Goal: Task Accomplishment & Management: Use online tool/utility

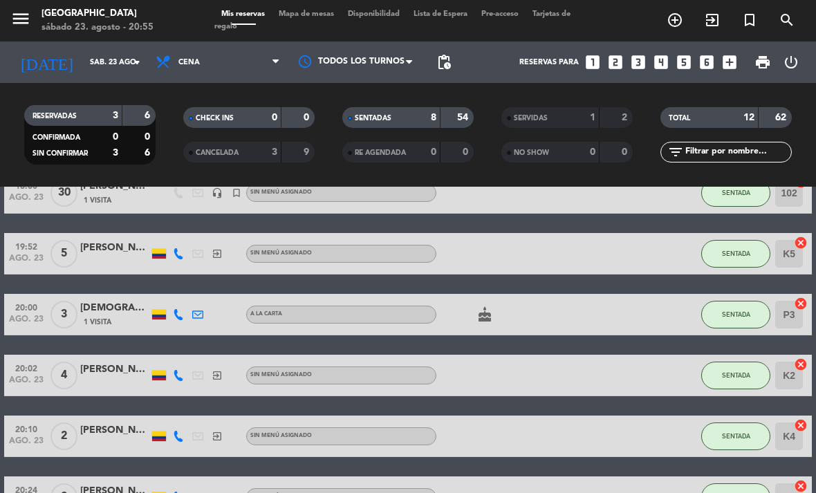
scroll to position [74, 0]
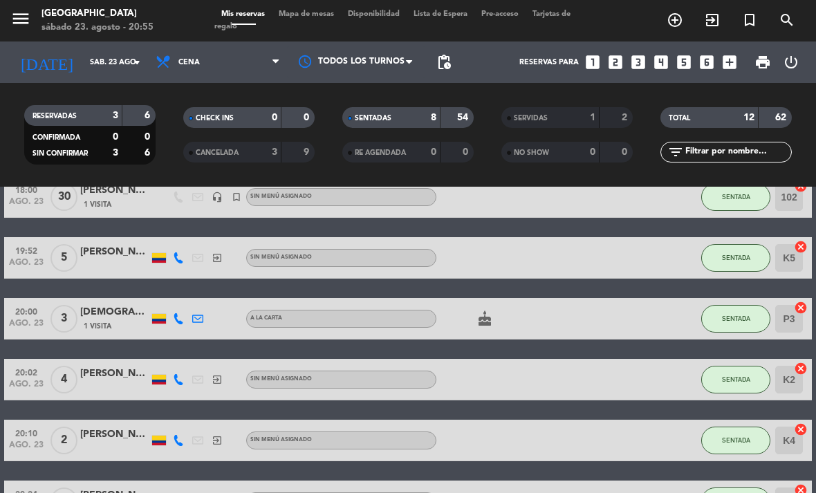
click at [733, 257] on span "SENTADA" at bounding box center [736, 258] width 28 height 8
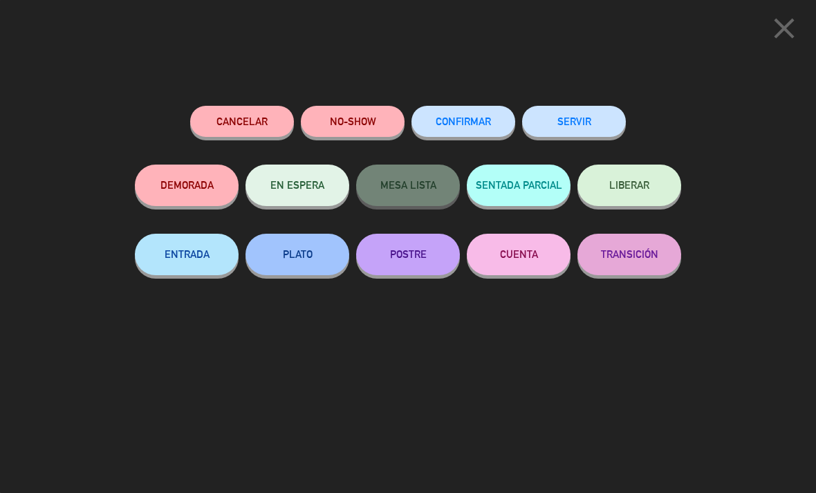
click at [313, 246] on button "PLATO" at bounding box center [298, 255] width 104 height 42
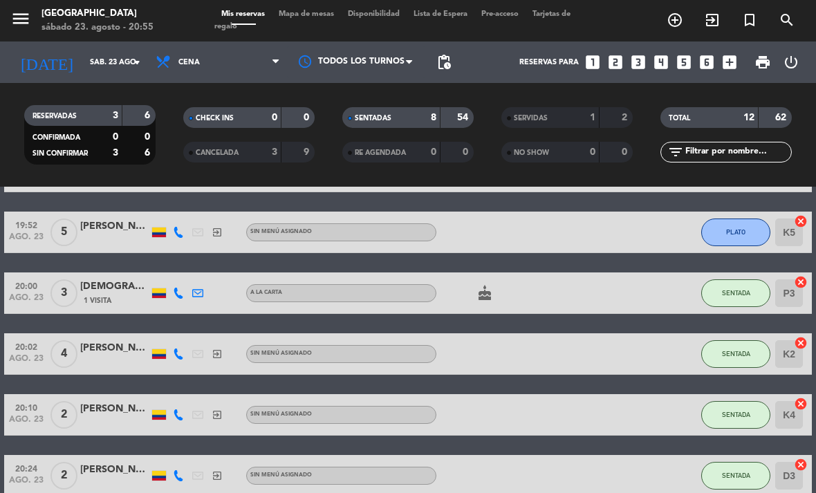
scroll to position [98, 0]
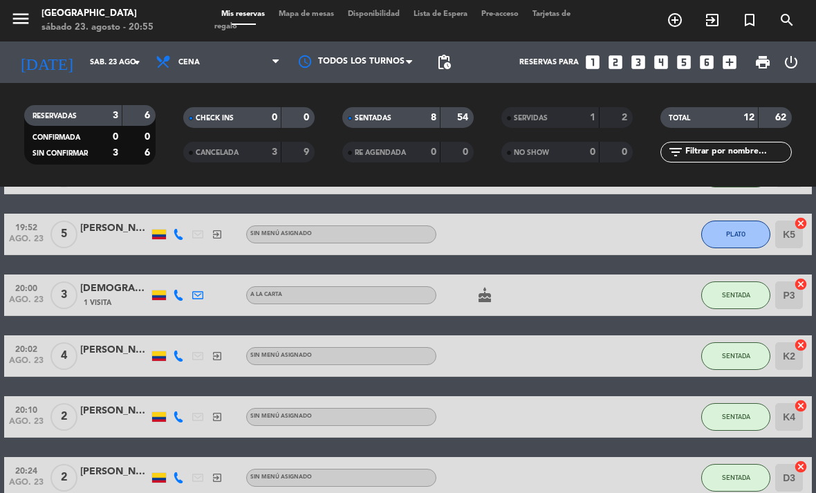
click at [750, 285] on button "SENTADA" at bounding box center [735, 296] width 69 height 28
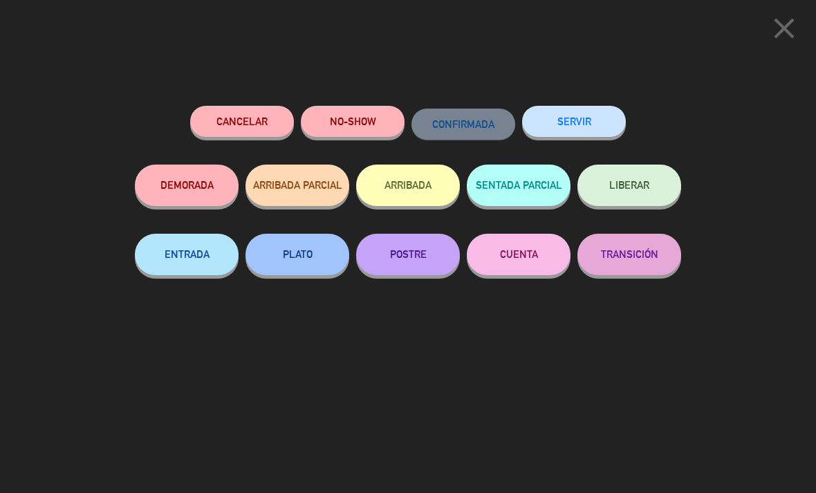
click at [303, 265] on button "PLATO" at bounding box center [298, 255] width 104 height 42
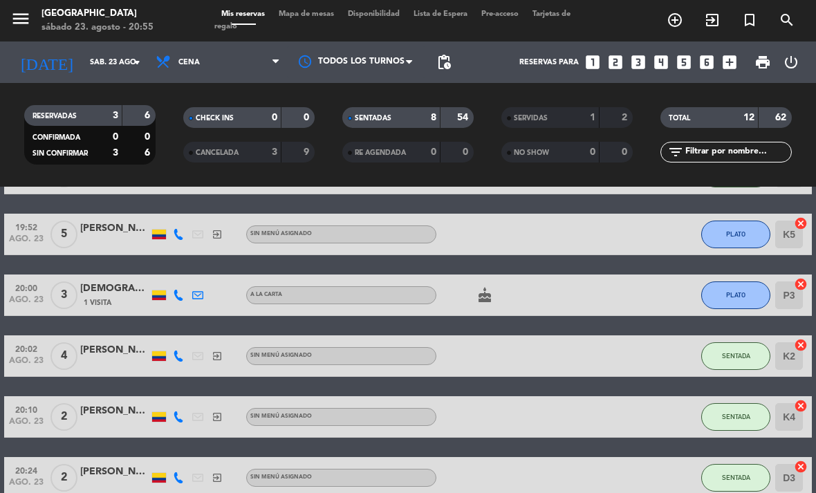
click at [751, 349] on button "SENTADA" at bounding box center [735, 356] width 69 height 28
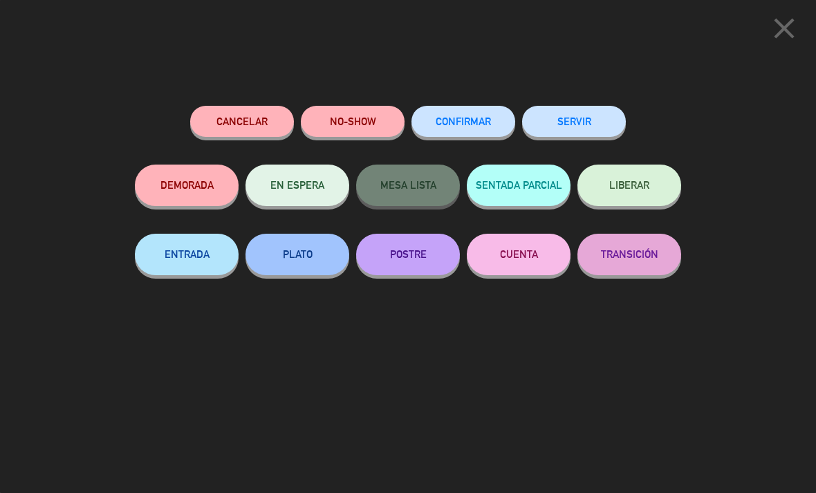
click at [308, 257] on button "PLATO" at bounding box center [298, 255] width 104 height 42
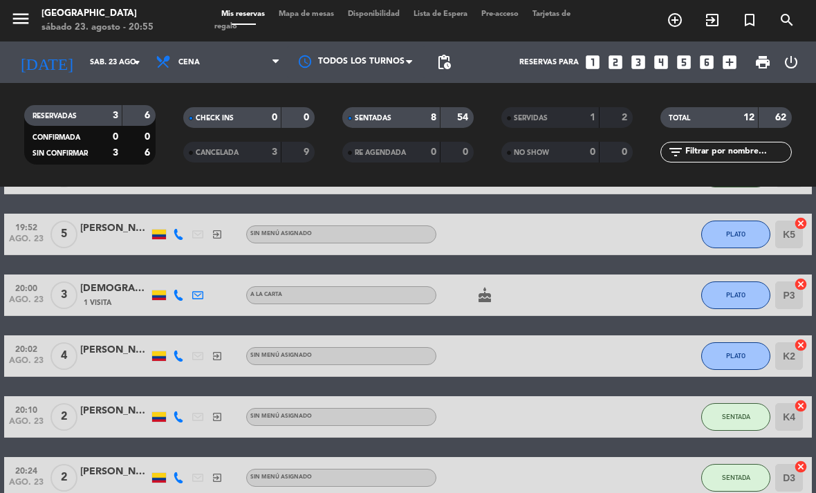
click at [737, 413] on span "SENTADA" at bounding box center [736, 417] width 28 height 8
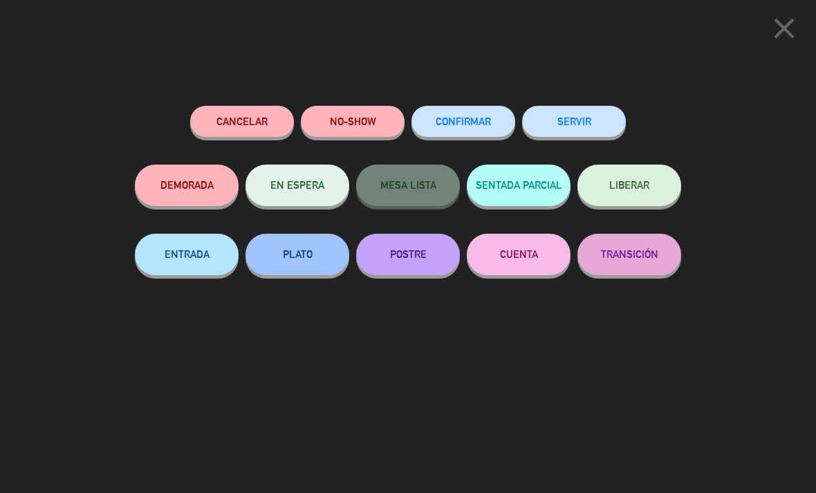
click at [306, 253] on button "PLATO" at bounding box center [298, 255] width 104 height 42
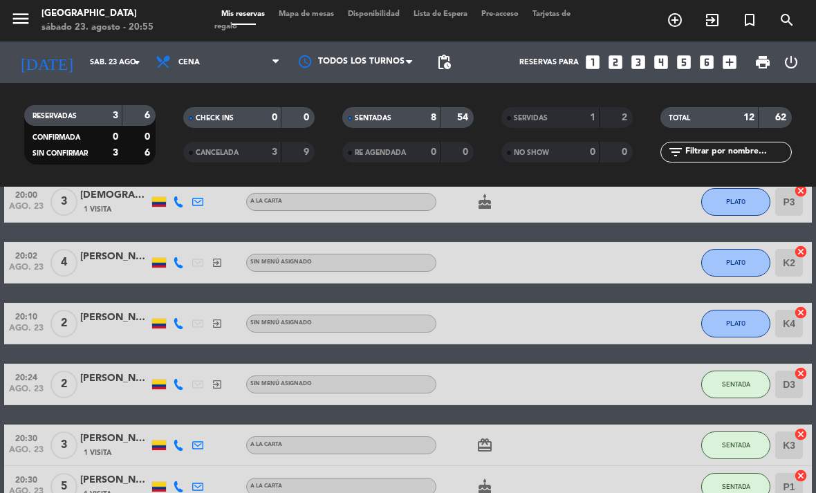
scroll to position [206, 0]
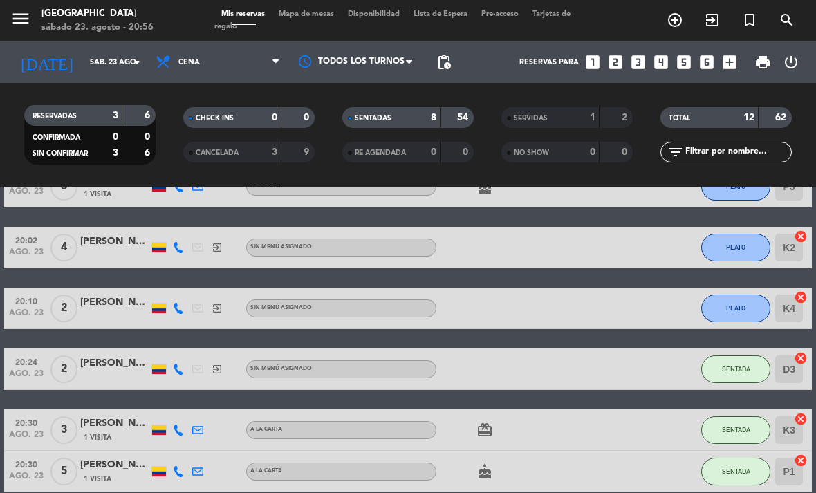
click at [735, 367] on span "SENTADA" at bounding box center [736, 369] width 28 height 8
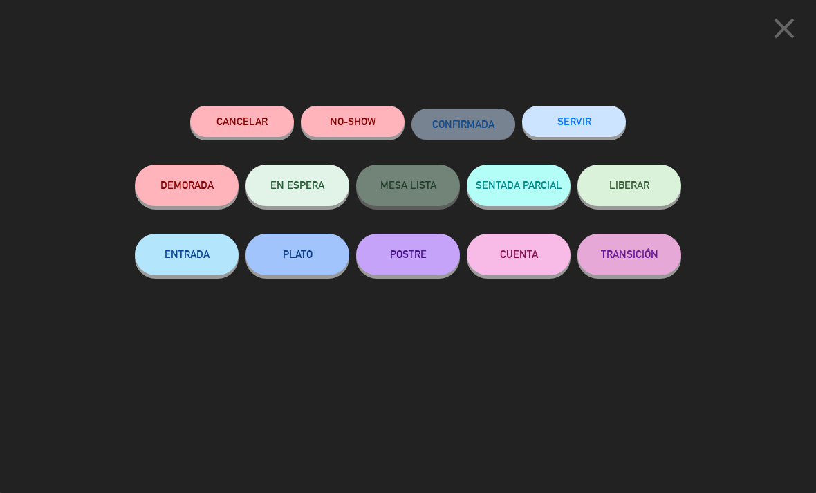
click at [190, 254] on button "ENTRADA" at bounding box center [187, 255] width 104 height 42
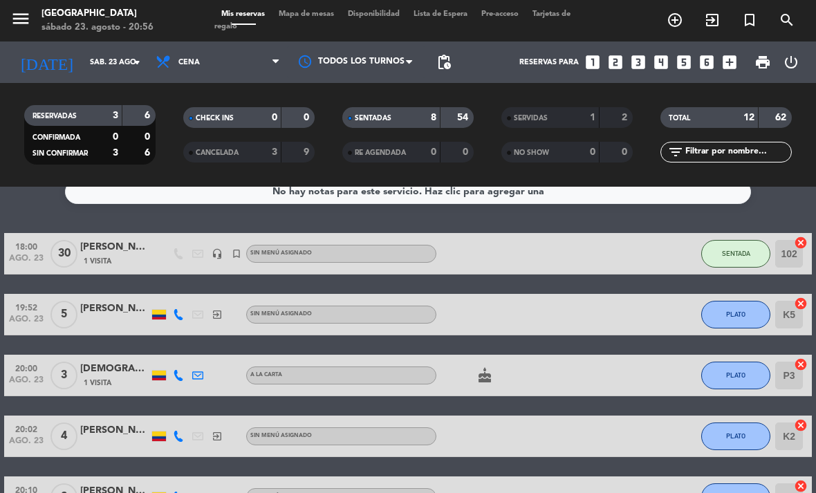
scroll to position [8, 0]
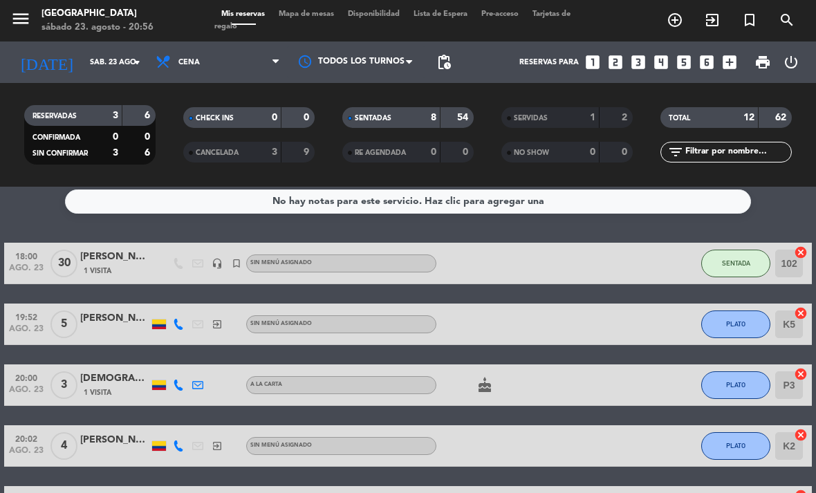
click at [731, 252] on button "SENTADA" at bounding box center [735, 264] width 69 height 28
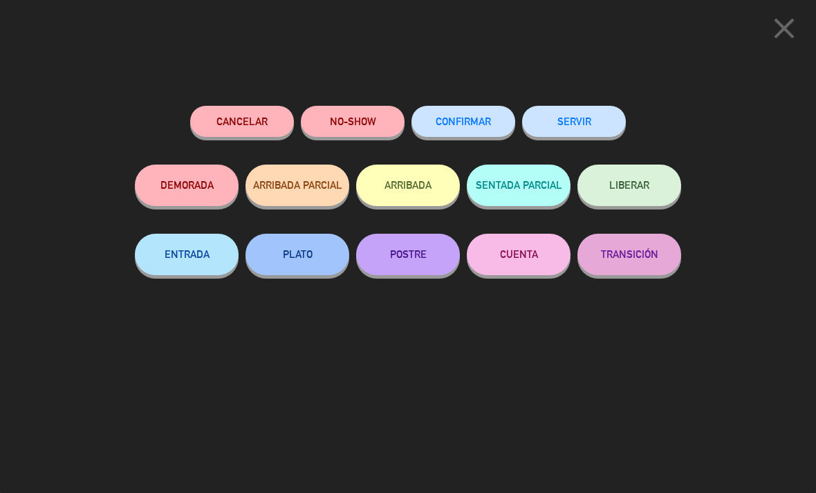
click at [190, 250] on button "ENTRADA" at bounding box center [187, 255] width 104 height 42
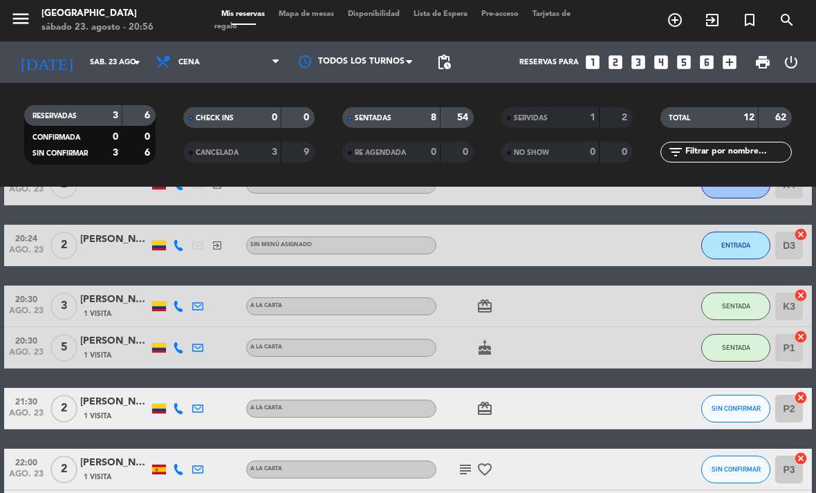
scroll to position [358, 0]
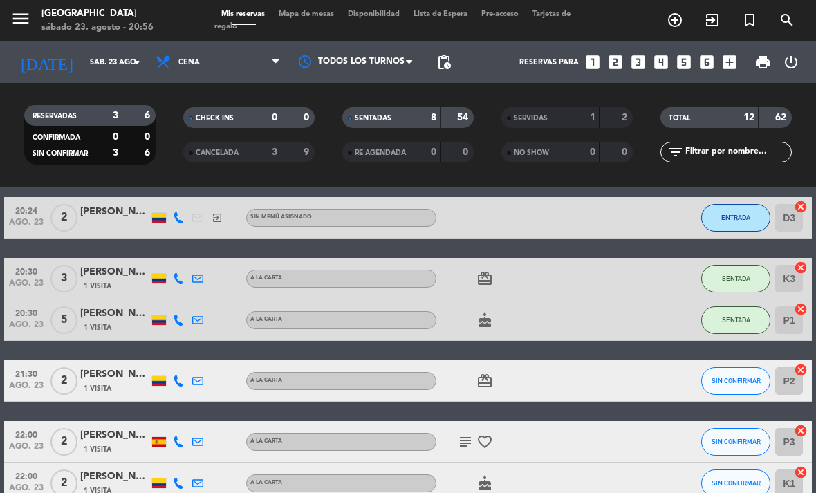
click at [731, 319] on span "SENTADA" at bounding box center [736, 320] width 28 height 8
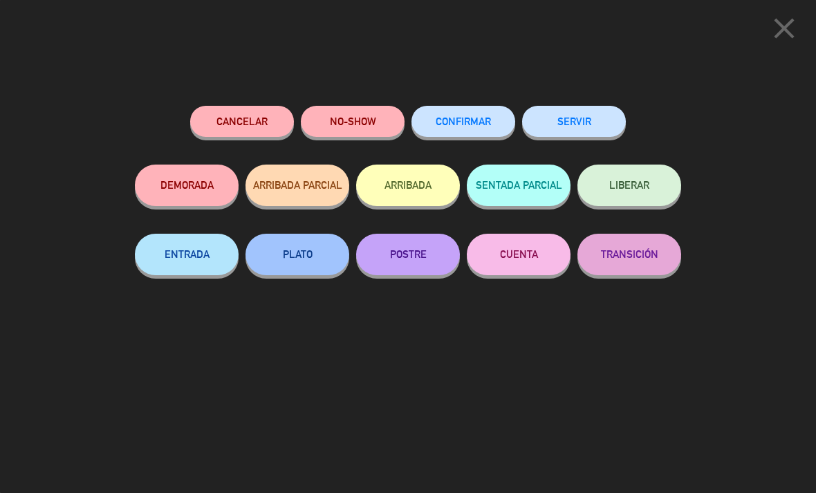
click at [784, 48] on button "close" at bounding box center [784, 30] width 43 height 41
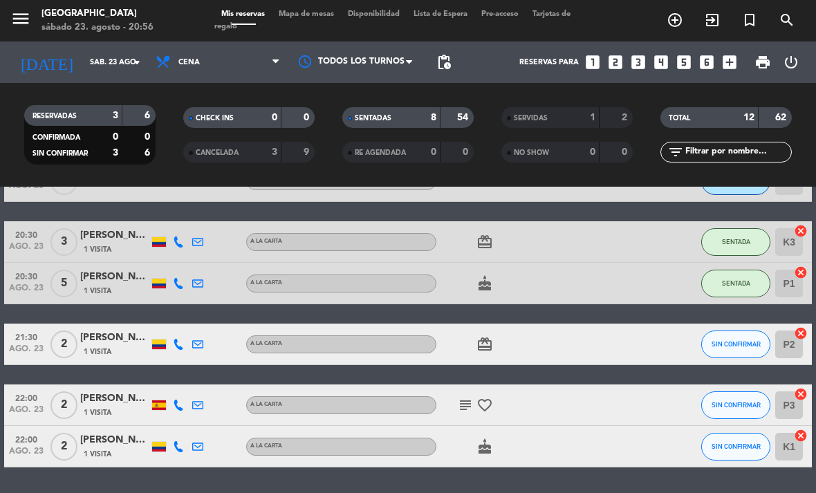
scroll to position [394, 0]
